Goal: Book appointment/travel/reservation

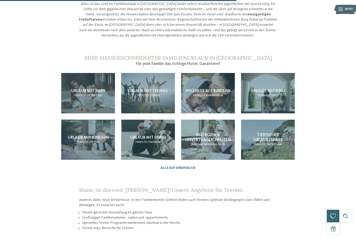
scroll to position [395, 0]
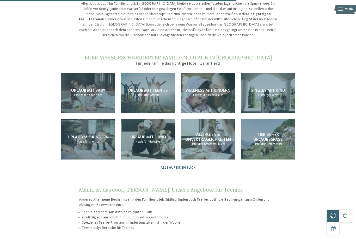
click at [129, 89] on div "Urlaub mit Teenies Hotels für Größere" at bounding box center [148, 93] width 54 height 40
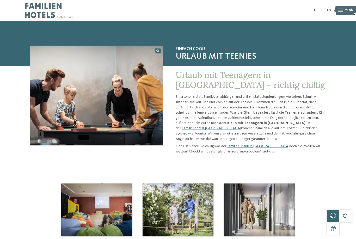
click at [336, 8] on img at bounding box center [345, 10] width 23 height 11
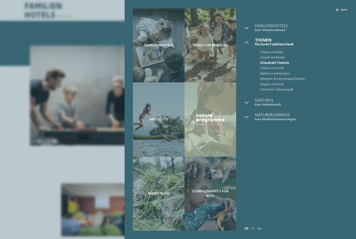
click at [267, 26] on span "Familienhotels" at bounding box center [301, 26] width 93 height 4
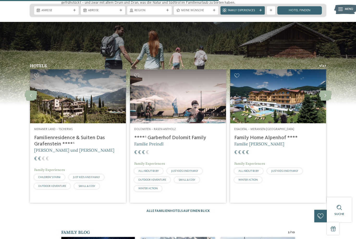
scroll to position [728, 0]
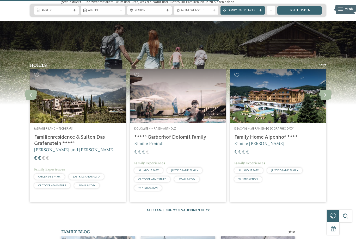
click at [243, 146] on span "Familie [PERSON_NAME]" at bounding box center [259, 143] width 50 height 5
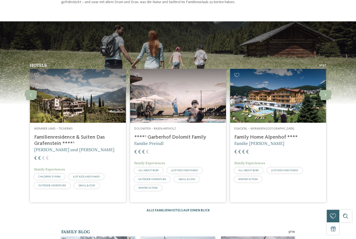
scroll to position [0, 0]
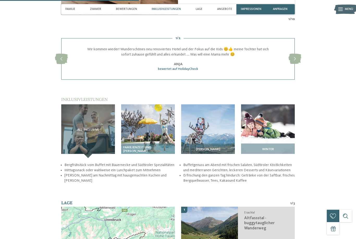
scroll to position [543, 0]
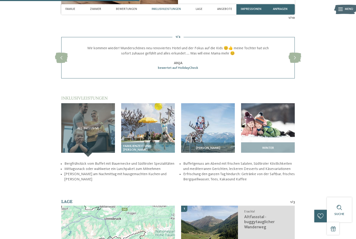
click at [97, 149] on div "All-inclusive" at bounding box center [88, 130] width 54 height 54
click at [78, 130] on span "All-inclusive" at bounding box center [88, 129] width 22 height 4
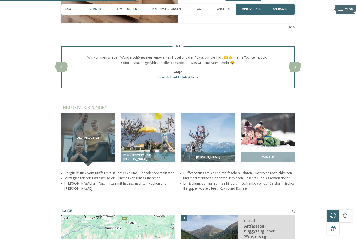
scroll to position [535, 0]
